Goal: Transaction & Acquisition: Purchase product/service

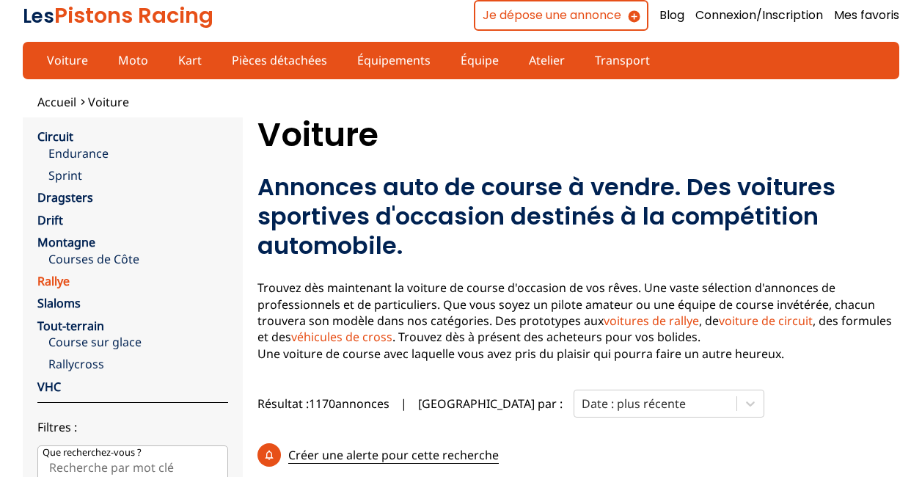
click at [47, 279] on link "Rallye" at bounding box center [53, 281] width 32 height 16
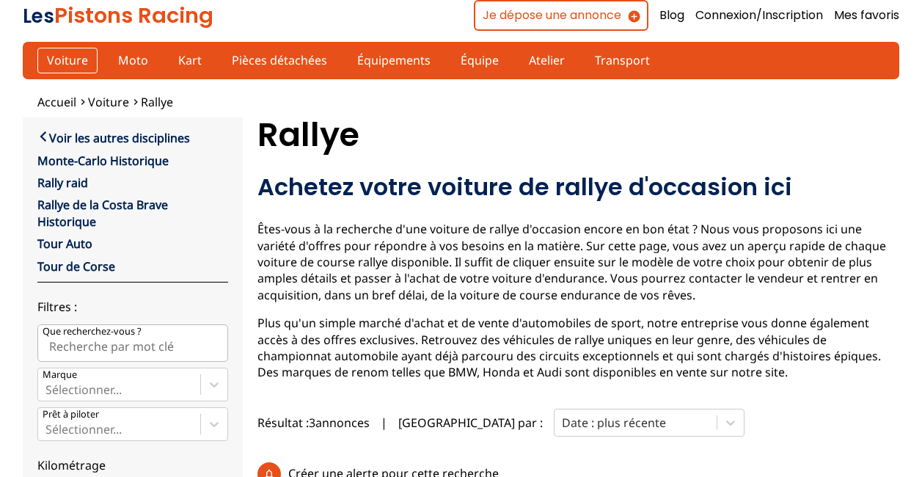
click at [57, 66] on link "Voiture" at bounding box center [67, 60] width 60 height 25
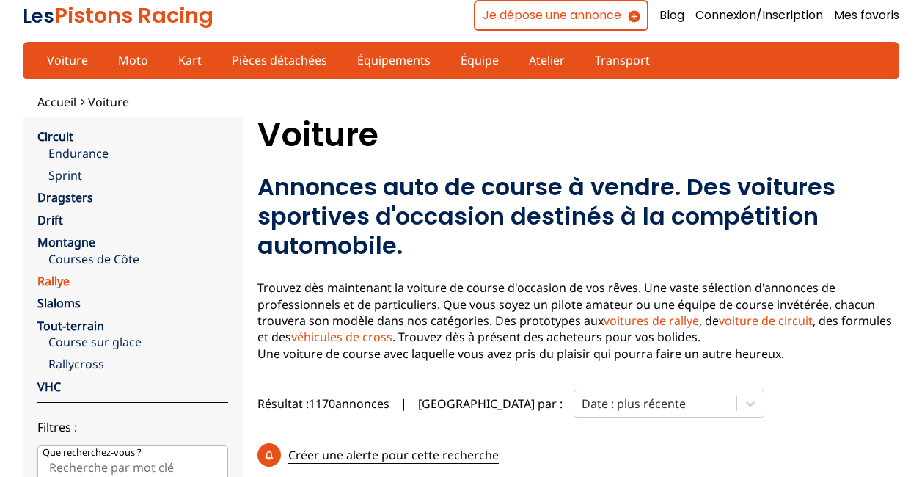
click at [46, 280] on link "Rallye" at bounding box center [53, 281] width 32 height 16
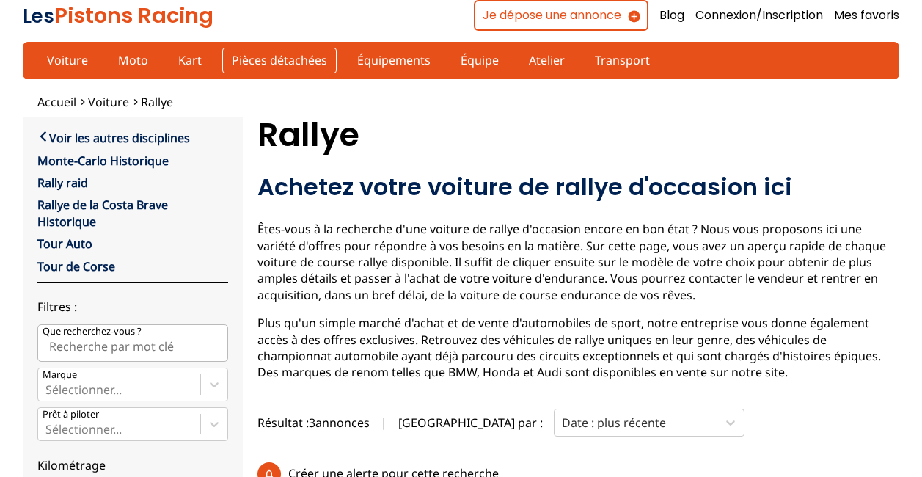
click at [266, 53] on link "Pièces détachées" at bounding box center [279, 60] width 114 height 25
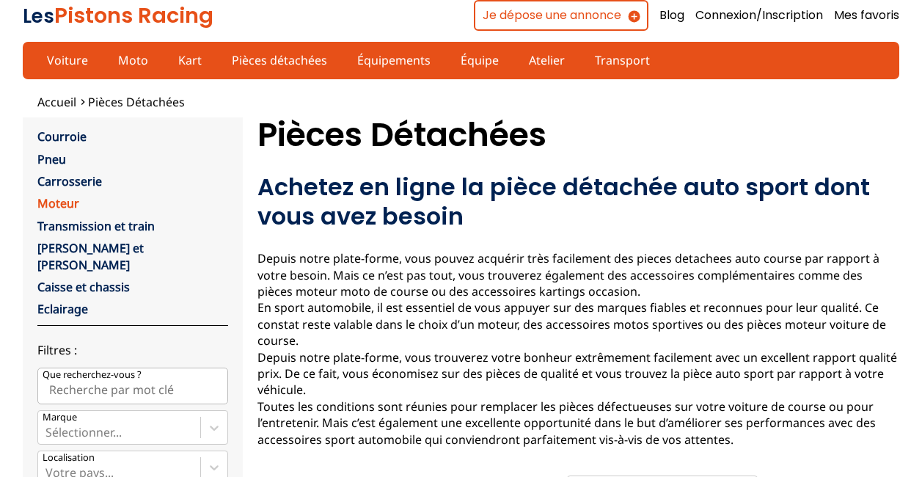
click at [56, 199] on link "Moteur" at bounding box center [58, 203] width 42 height 16
